Goal: Task Accomplishment & Management: Complete application form

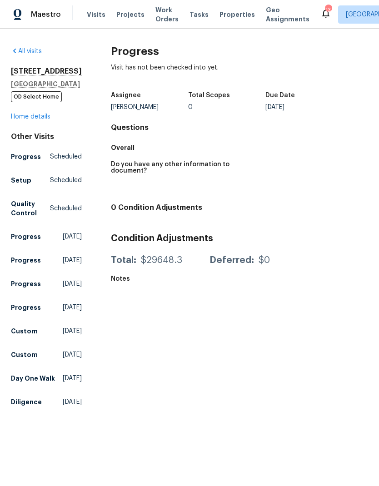
click at [94, 16] on span "Visits" at bounding box center [96, 14] width 19 height 9
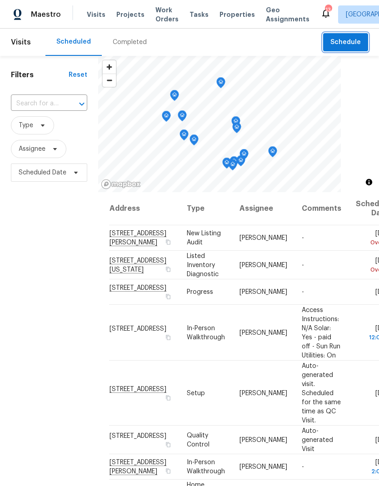
click at [351, 40] on span "Schedule" at bounding box center [345, 42] width 30 height 11
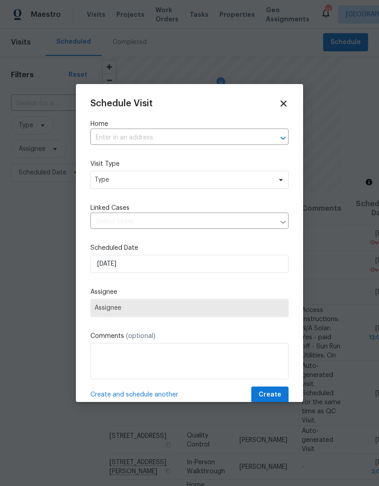
click at [119, 140] on input "text" at bounding box center [176, 138] width 173 height 14
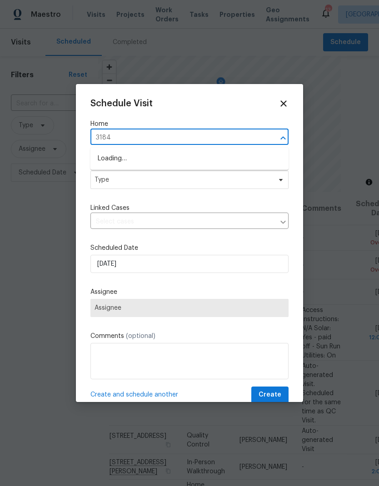
type input "31846"
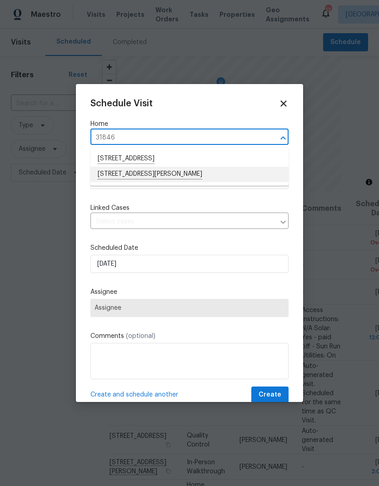
click at [124, 177] on li "[STREET_ADDRESS][PERSON_NAME]" at bounding box center [189, 174] width 198 height 15
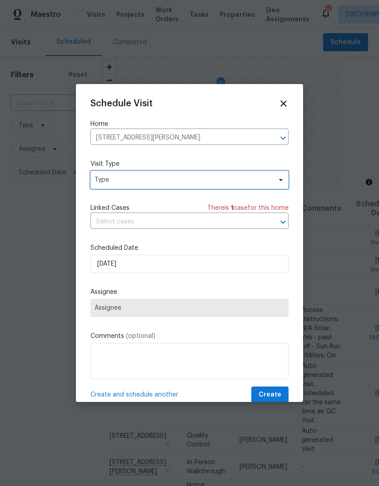
click at [110, 183] on span "Type" at bounding box center [182, 179] width 177 height 9
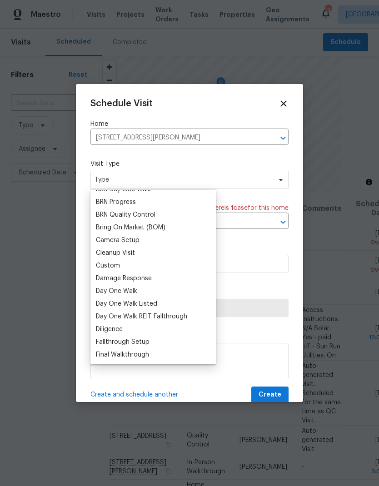
scroll to position [79, 0]
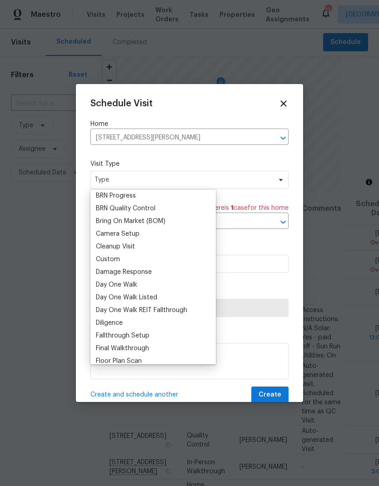
click at [107, 261] on div "Custom" at bounding box center [108, 259] width 24 height 9
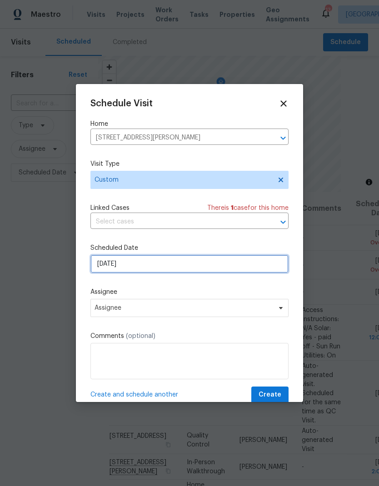
click at [134, 264] on input "[DATE]" at bounding box center [189, 264] width 198 height 18
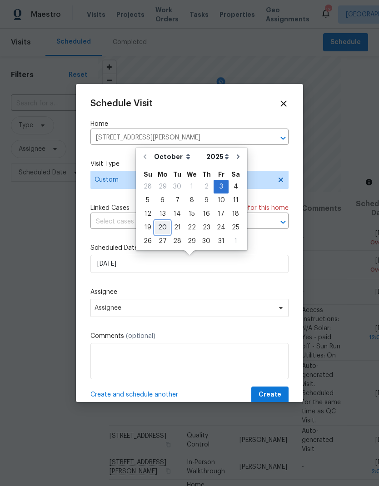
click at [162, 231] on div "20" at bounding box center [162, 227] width 15 height 13
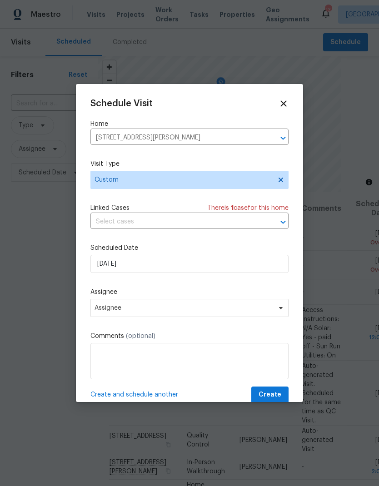
type input "[DATE]"
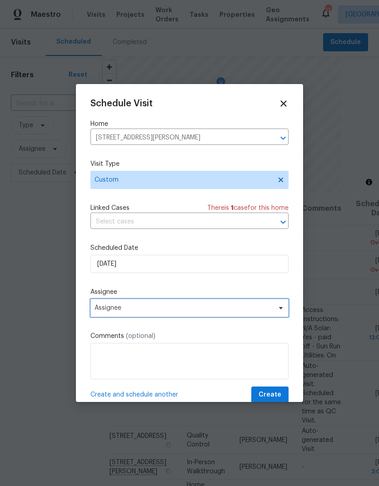
click at [241, 307] on span "Assignee" at bounding box center [183, 307] width 178 height 7
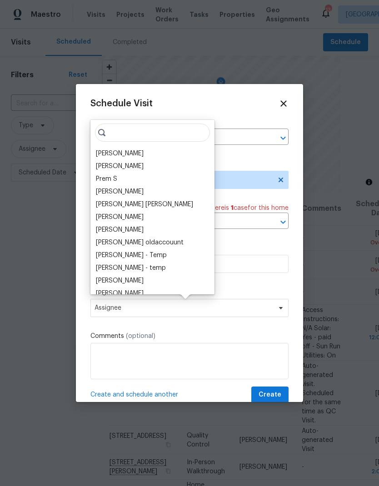
click at [151, 149] on div "[PERSON_NAME]" at bounding box center [152, 153] width 119 height 13
click at [137, 151] on div "[PERSON_NAME]" at bounding box center [120, 153] width 48 height 9
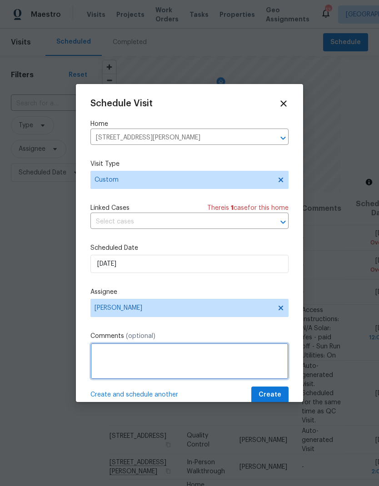
click at [180, 350] on textarea at bounding box center [189, 361] width 198 height 36
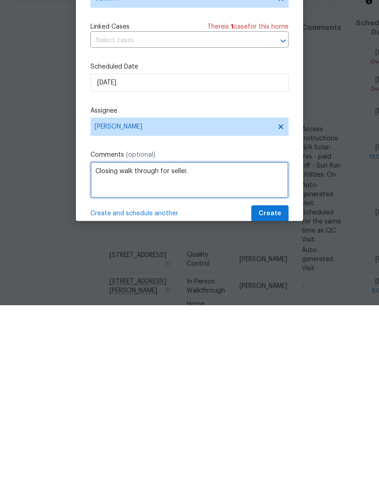
type textarea "Closing walk through for seller."
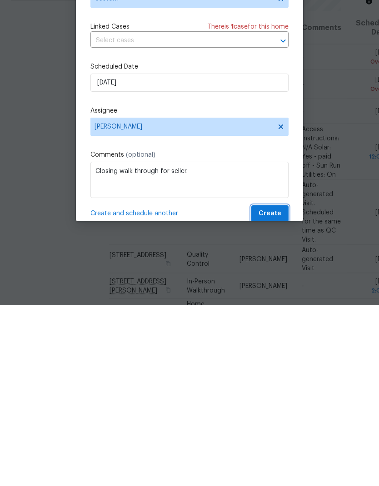
click at [278, 389] on span "Create" at bounding box center [270, 394] width 23 height 11
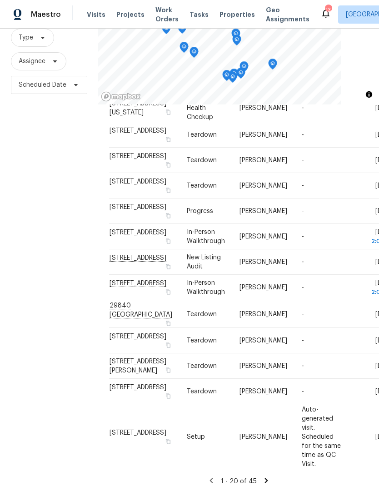
scroll to position [36, 0]
click at [265, 477] on icon at bounding box center [266, 481] width 8 height 8
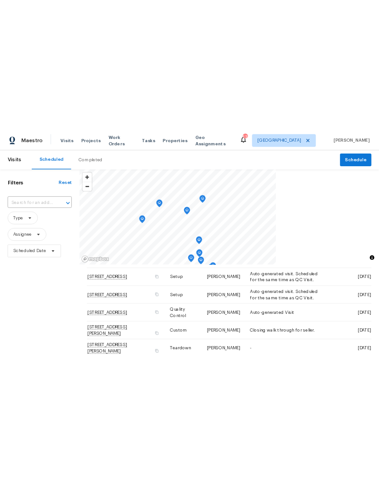
scroll to position [279, 0]
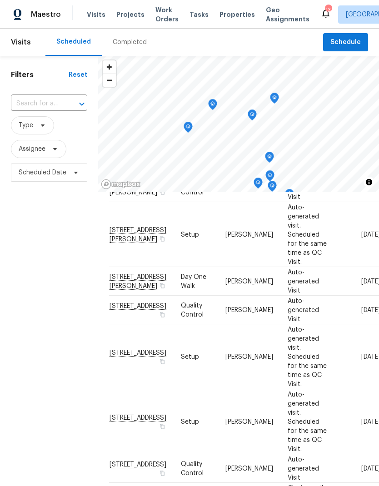
click at [44, 103] on input "text" at bounding box center [36, 104] width 51 height 14
type input "31846"
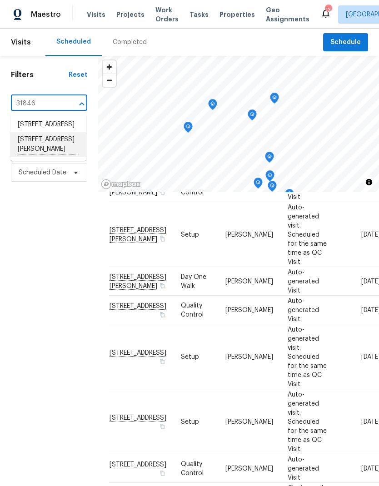
click at [41, 157] on li "[STREET_ADDRESS][PERSON_NAME]" at bounding box center [48, 144] width 76 height 25
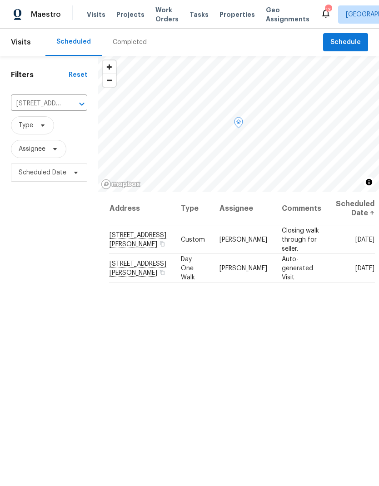
click at [0, 0] on icon at bounding box center [0, 0] width 0 height 0
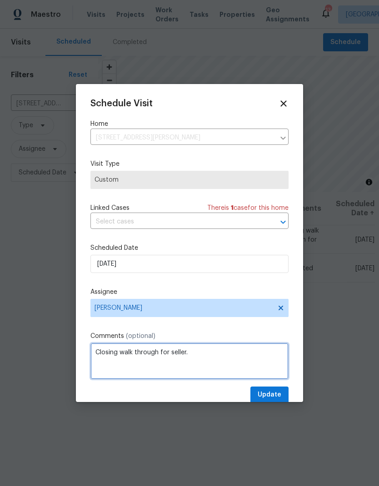
click at [226, 356] on textarea "Closing walk through for seller." at bounding box center [189, 361] width 198 height 36
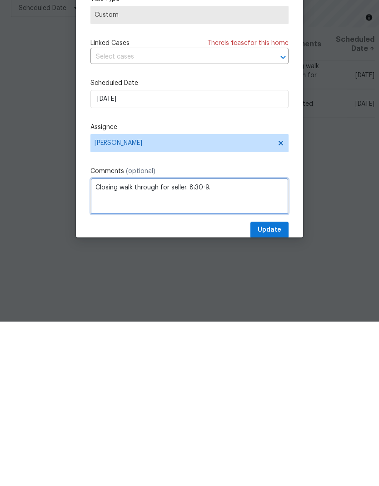
type textarea "Closing walk through for seller. 8:30-9."
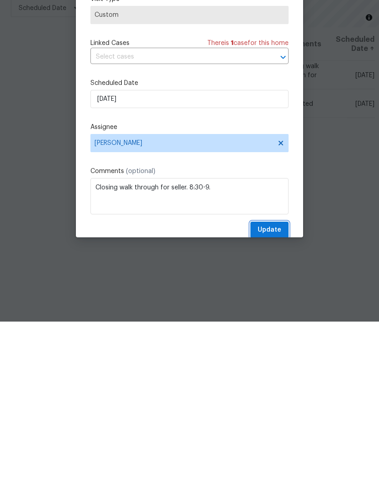
click at [277, 389] on span "Update" at bounding box center [270, 394] width 24 height 11
